Goal: Consume media (video, audio)

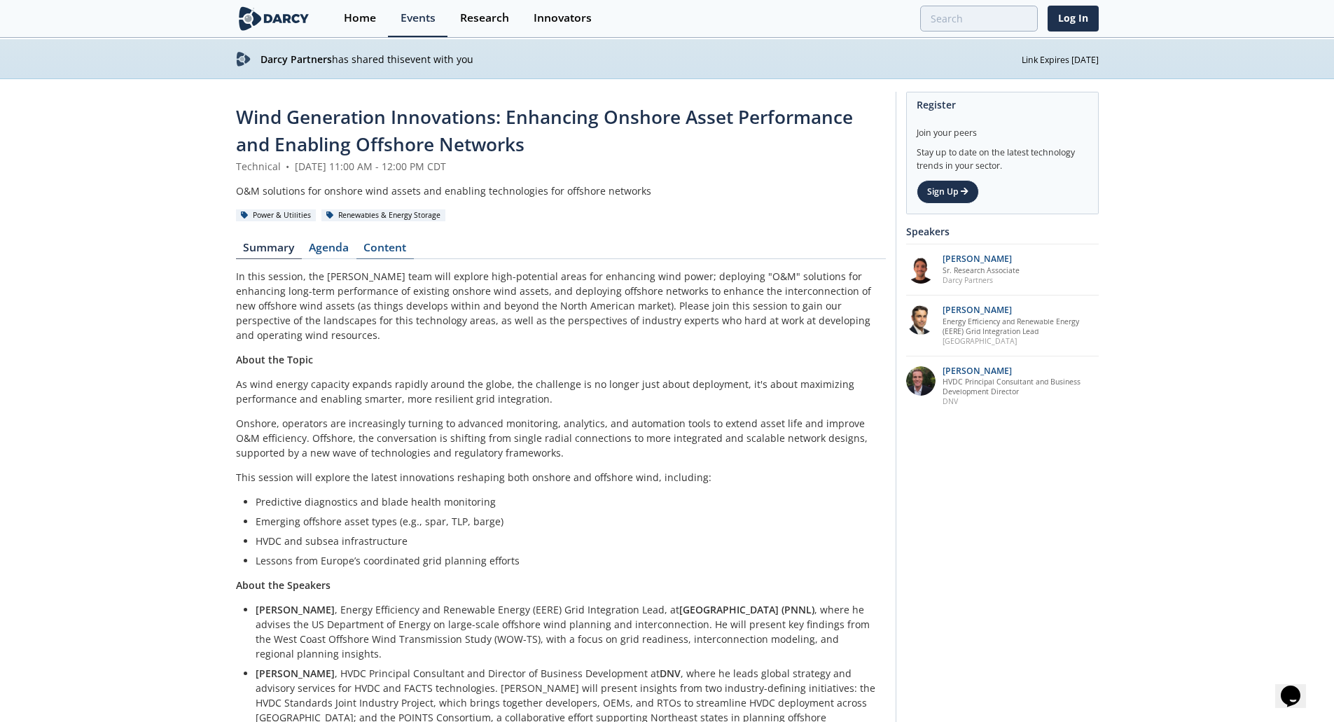
click at [372, 249] on link "Content" at bounding box center [384, 250] width 57 height 17
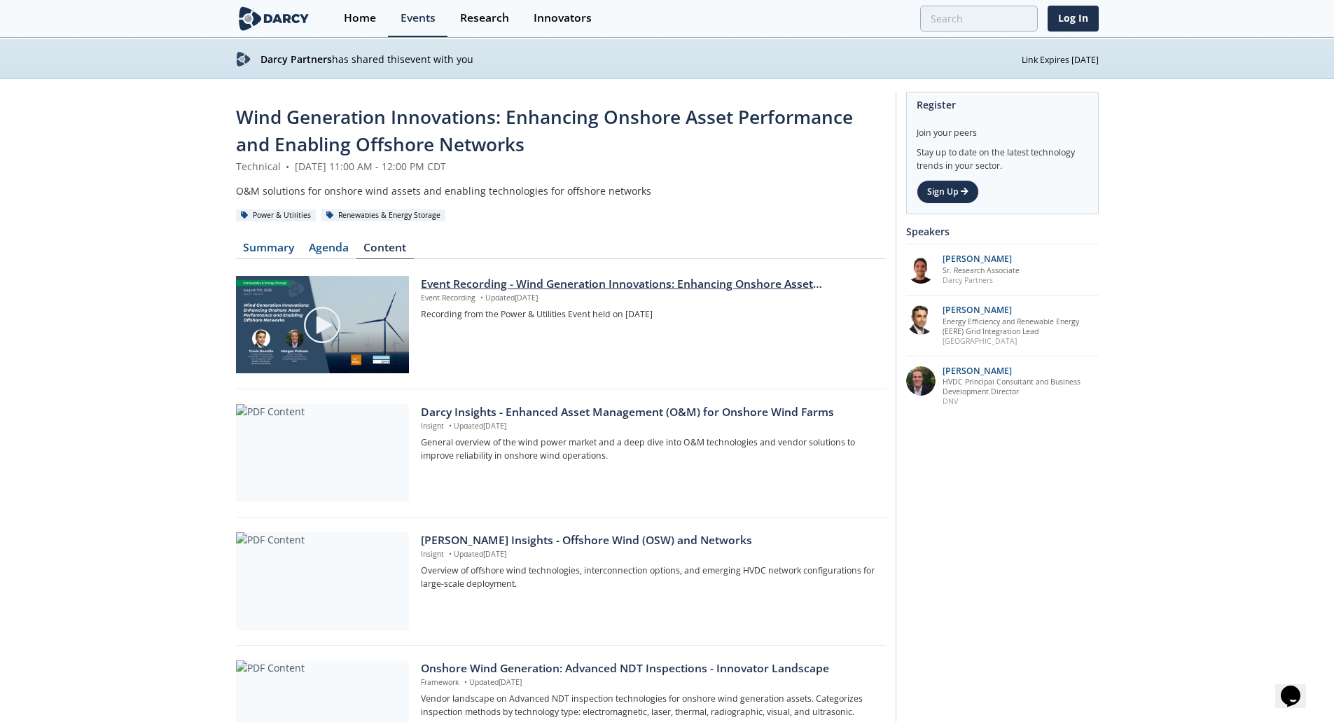
click at [464, 290] on div "Event Recording - Wind Generation Innovations: Enhancing Onshore Asset Performa…" at bounding box center [648, 284] width 454 height 17
